Goal: Communication & Community: Answer question/provide support

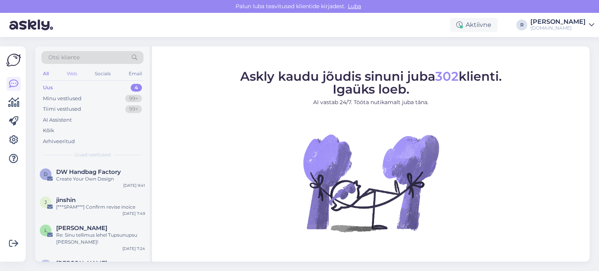
click at [74, 74] on div "Web" at bounding box center [72, 74] width 14 height 10
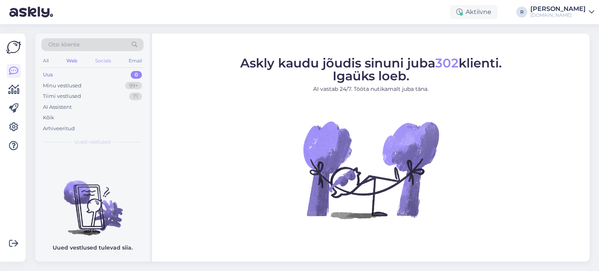
click at [103, 63] on div "Socials" at bounding box center [103, 61] width 19 height 10
click at [46, 61] on div "All" at bounding box center [45, 61] width 9 height 10
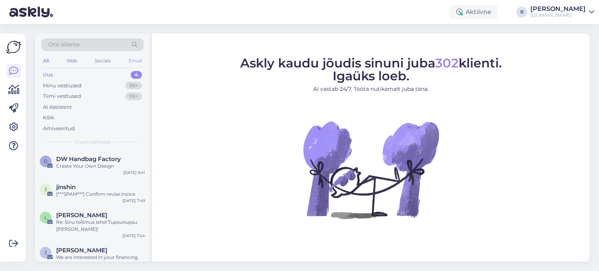
click at [138, 60] on div "Email" at bounding box center [135, 61] width 16 height 10
click at [46, 115] on div "Kõik" at bounding box center [48, 118] width 11 height 8
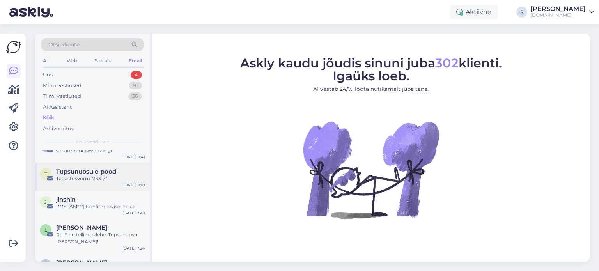
scroll to position [39, 0]
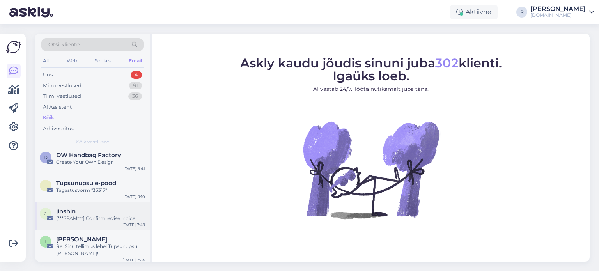
click at [78, 218] on div "[***SPAM***] Confirm revise inoice" at bounding box center [100, 218] width 89 height 7
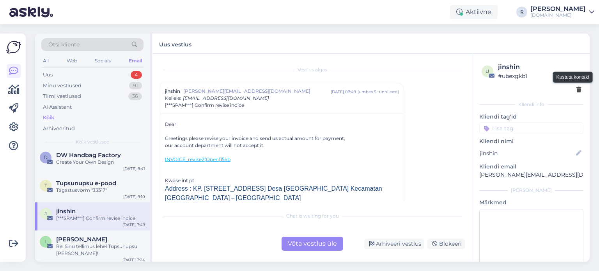
click at [577, 88] on icon at bounding box center [579, 89] width 5 height 5
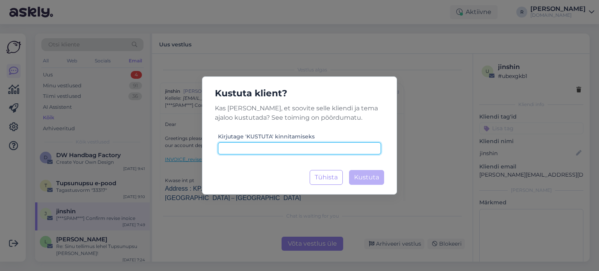
click at [286, 146] on input at bounding box center [299, 148] width 163 height 12
type input "kustuta"
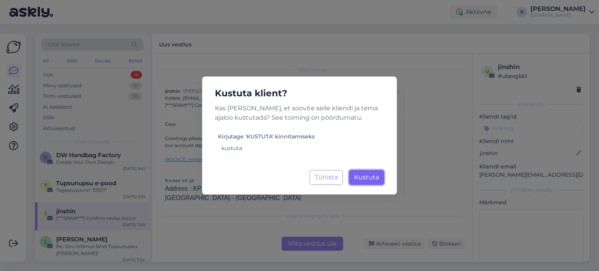
click at [370, 174] on span "Kustuta" at bounding box center [366, 177] width 25 height 7
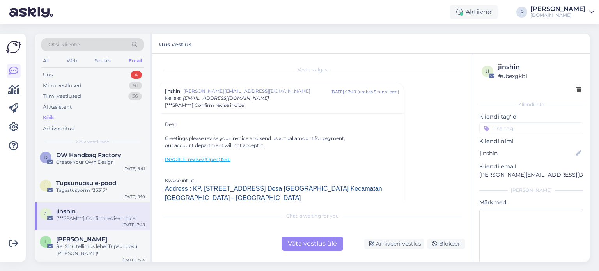
scroll to position [0, 0]
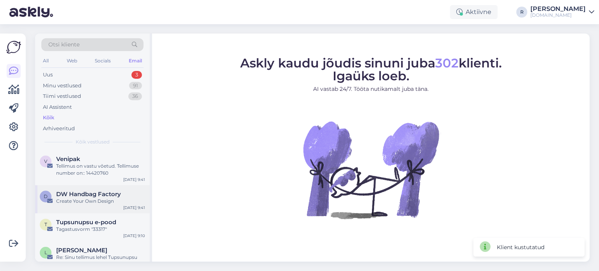
click at [90, 202] on div "Create Your Own Design" at bounding box center [100, 201] width 89 height 7
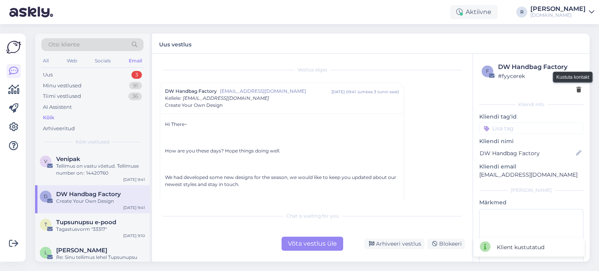
click at [577, 89] on icon at bounding box center [579, 89] width 5 height 5
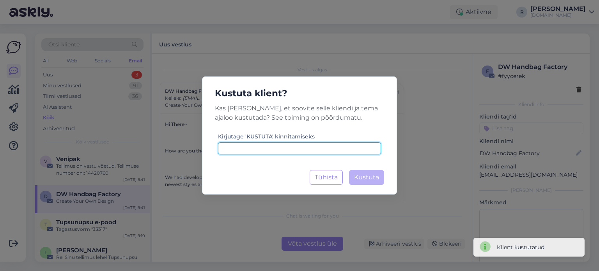
click at [282, 144] on input at bounding box center [299, 148] width 163 height 12
type input "kustuta"
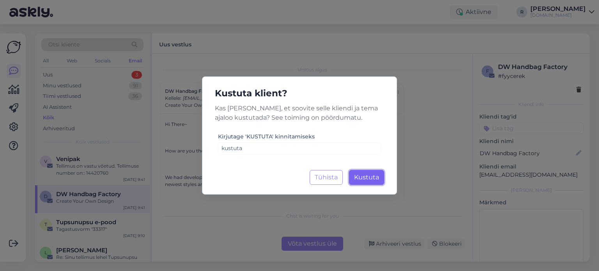
click at [367, 174] on span "Kustuta" at bounding box center [366, 177] width 25 height 7
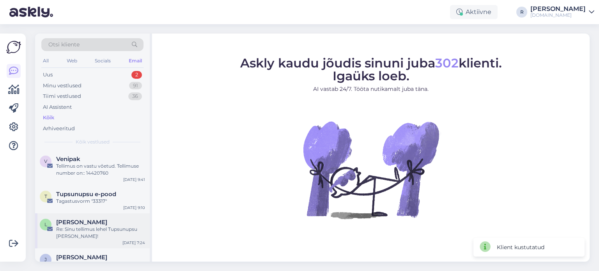
click at [89, 226] on div "Re: Sinu tellimus lehel Tupsunupsu [PERSON_NAME]!" at bounding box center [100, 233] width 89 height 14
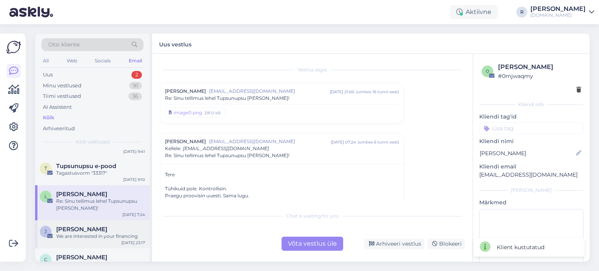
scroll to position [78, 0]
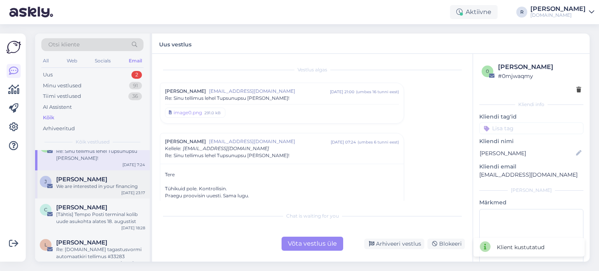
click at [87, 185] on div "We are interested in your financing" at bounding box center [100, 186] width 89 height 7
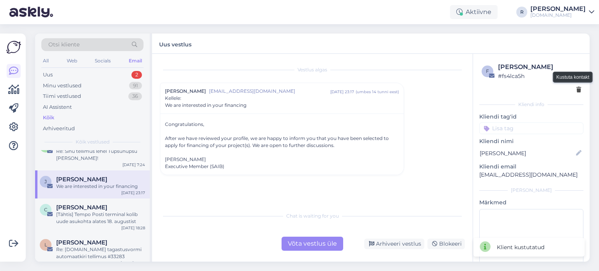
click at [577, 89] on icon at bounding box center [579, 89] width 5 height 5
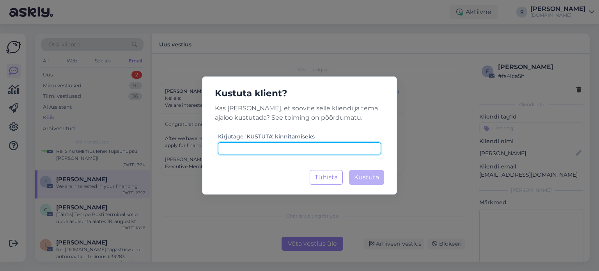
click at [350, 149] on input at bounding box center [299, 148] width 163 height 12
type input "kustuta"
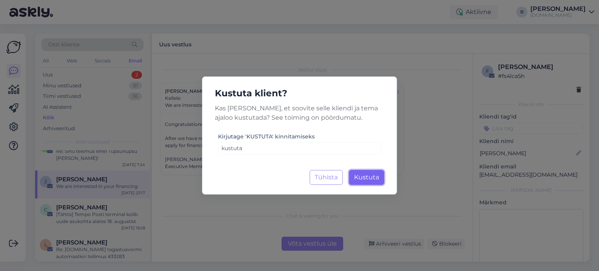
click at [362, 177] on span "Kustuta" at bounding box center [366, 177] width 25 height 7
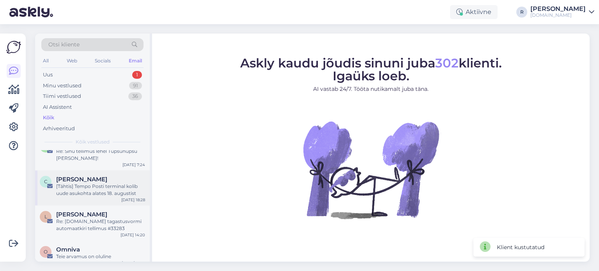
click at [82, 192] on div "[Tähtis] Tempo Posti terminal kolib uude asukohta alates 18. augustist" at bounding box center [100, 190] width 89 height 14
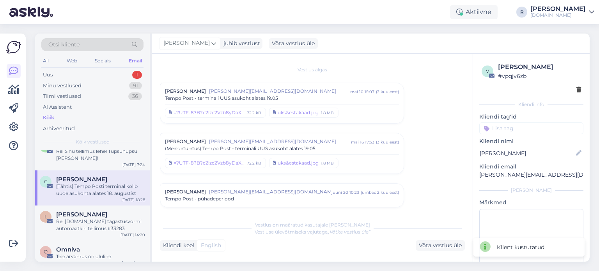
scroll to position [129, 0]
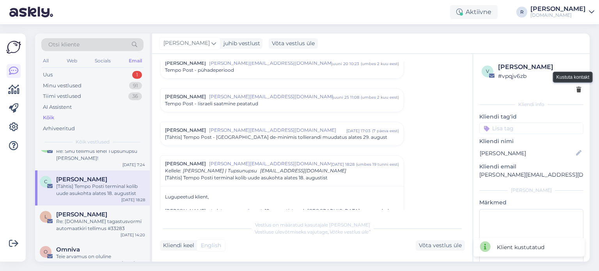
click at [577, 90] on icon at bounding box center [579, 89] width 5 height 5
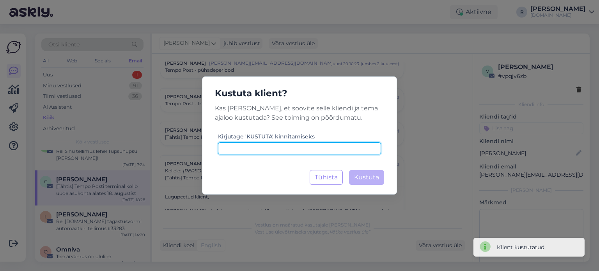
click at [311, 148] on input at bounding box center [299, 148] width 163 height 12
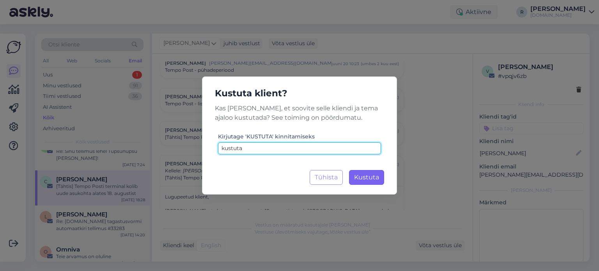
type input "kustuta"
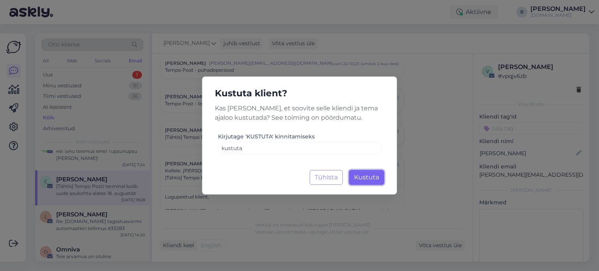
click at [366, 175] on span "Kustuta" at bounding box center [366, 177] width 25 height 7
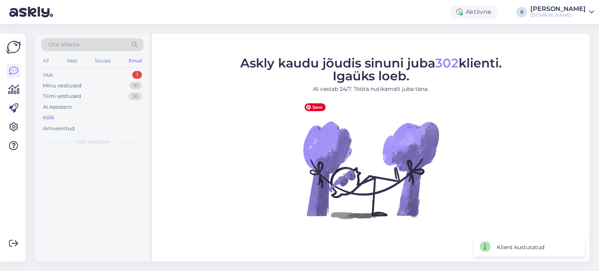
scroll to position [0, 0]
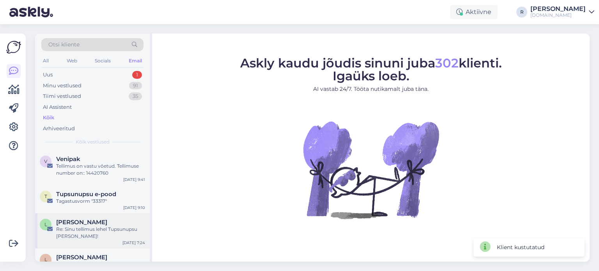
click at [75, 224] on span "[PERSON_NAME]" at bounding box center [81, 222] width 51 height 7
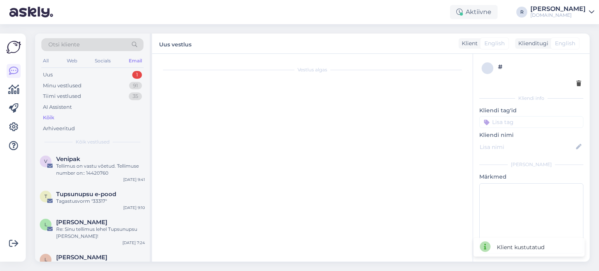
scroll to position [71, 0]
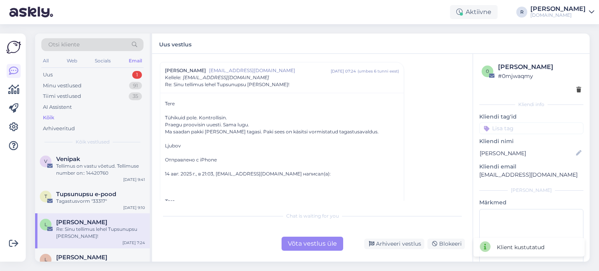
click at [324, 246] on div "Võta vestlus üle" at bounding box center [313, 244] width 62 height 14
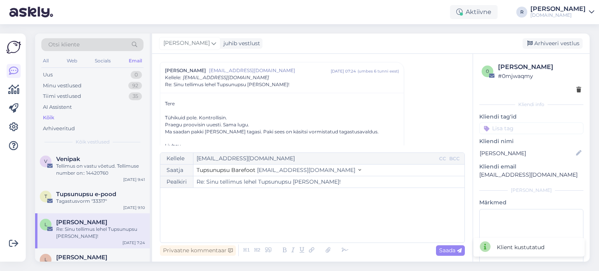
drag, startPoint x: 195, startPoint y: 197, endPoint x: 197, endPoint y: 194, distance: 4.0
click at [195, 196] on p "﻿" at bounding box center [312, 196] width 297 height 8
click at [556, 227] on textarea at bounding box center [532, 244] width 104 height 70
type textarea "vastatud"
